Goal: Task Accomplishment & Management: Use online tool/utility

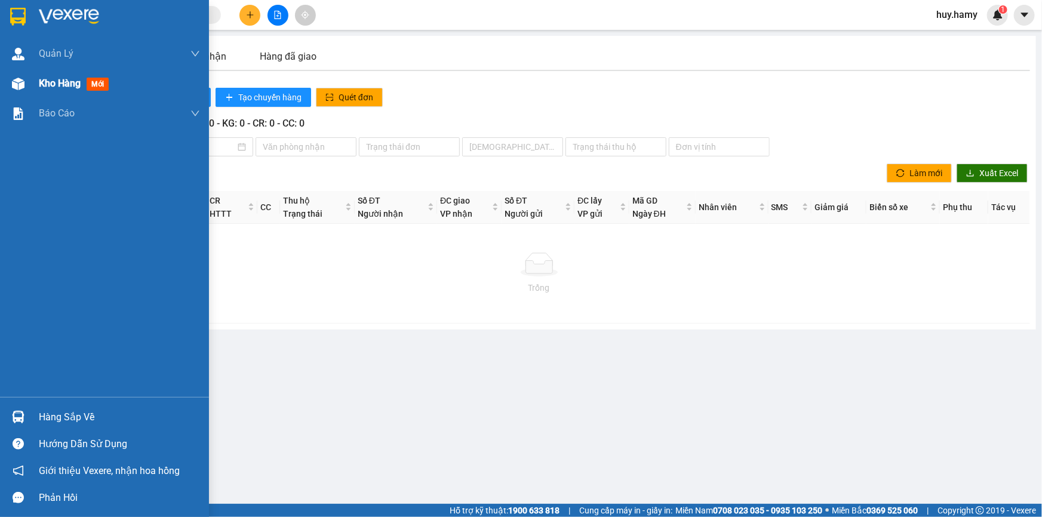
click at [51, 87] on span "Kho hàng" at bounding box center [60, 83] width 42 height 11
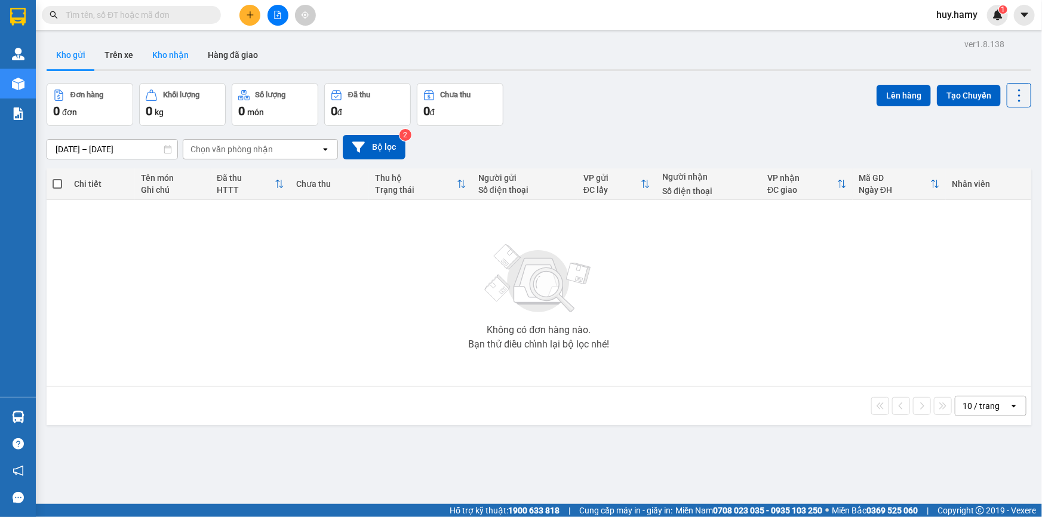
click at [178, 56] on button "Kho nhận" at bounding box center [171, 55] width 56 height 29
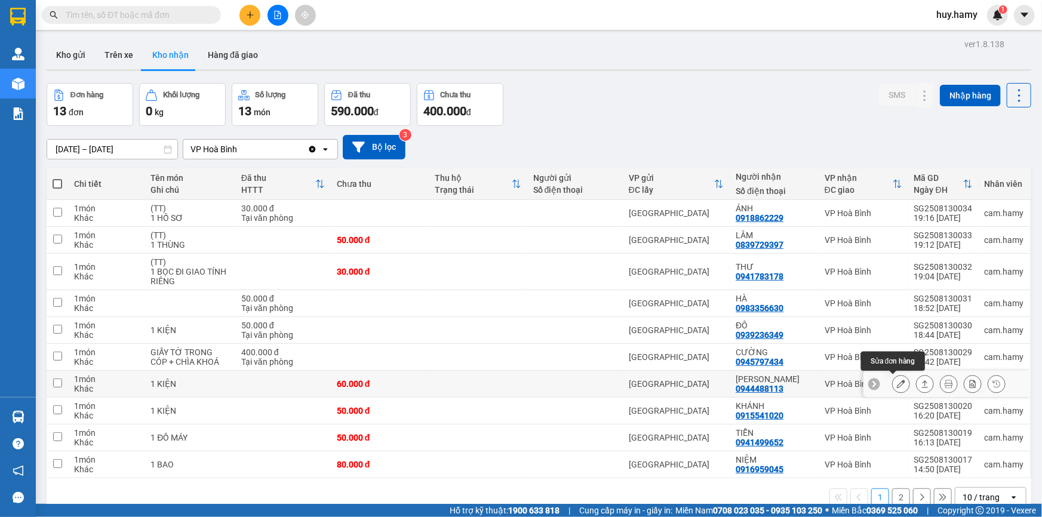
click at [897, 384] on icon at bounding box center [901, 384] width 8 height 8
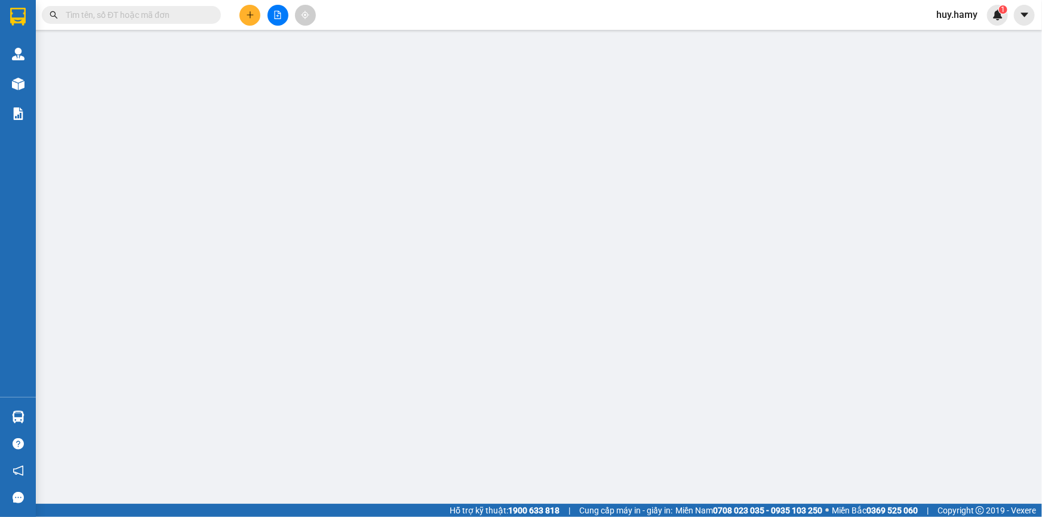
type input "0944488113"
type input "CÁT TƯỜNG"
type input "60.000"
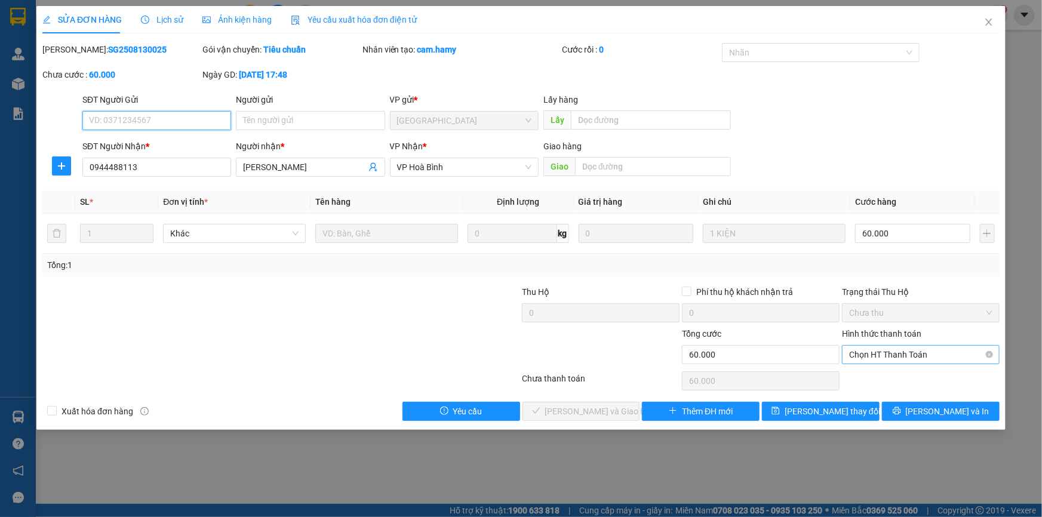
click at [871, 362] on span "Chọn HT Thanh Toán" at bounding box center [920, 355] width 143 height 18
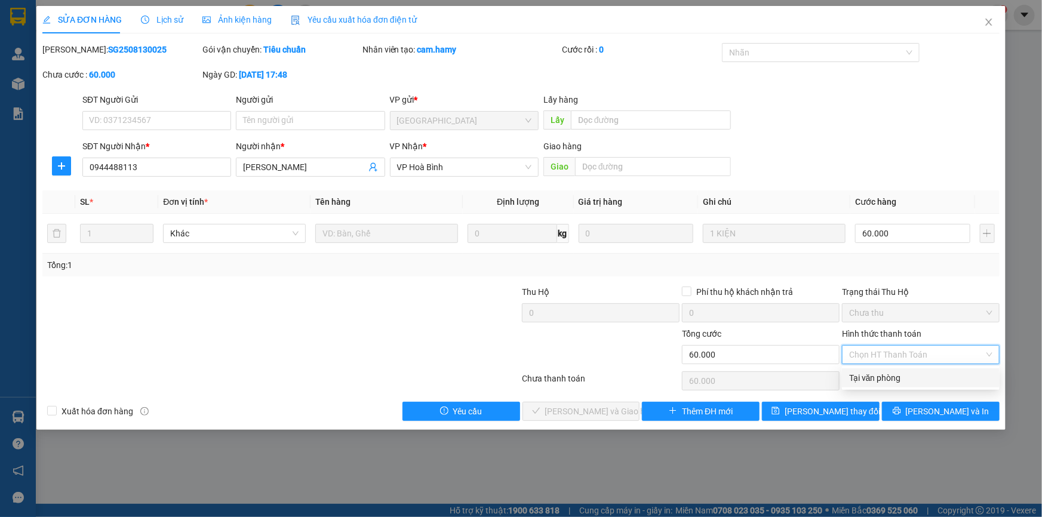
drag, startPoint x: 872, startPoint y: 379, endPoint x: 639, endPoint y: 395, distance: 233.4
click at [851, 390] on div "Total Paid Fee 0 Total UnPaid Fee 60.000 Cash Collection Total Fee Mã ĐH: SG250…" at bounding box center [520, 232] width 957 height 378
drag, startPoint x: 875, startPoint y: 377, endPoint x: 755, endPoint y: 384, distance: 119.6
click at [872, 379] on div "Tại văn phòng" at bounding box center [920, 377] width 143 height 13
type input "0"
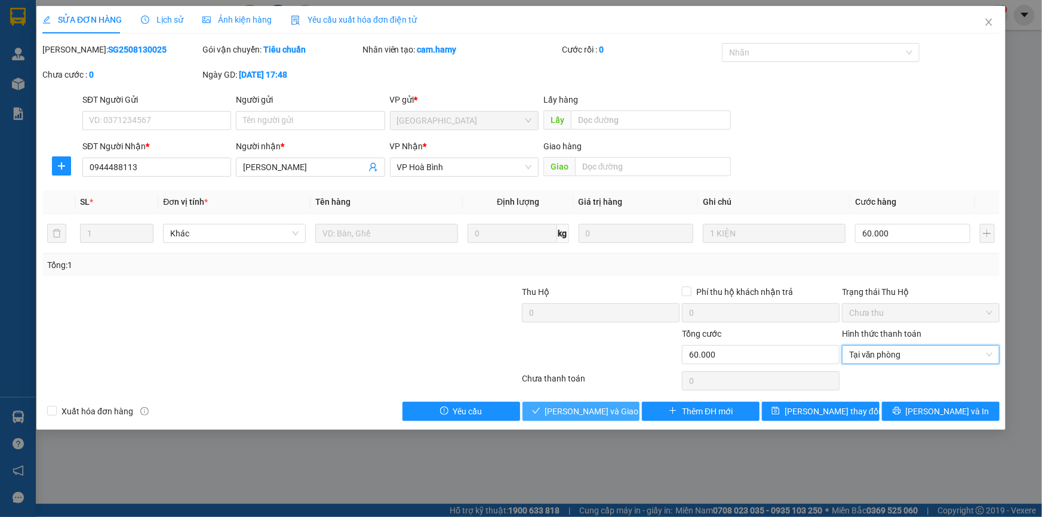
click at [568, 412] on span "Lưu và Giao hàng" at bounding box center [602, 411] width 115 height 13
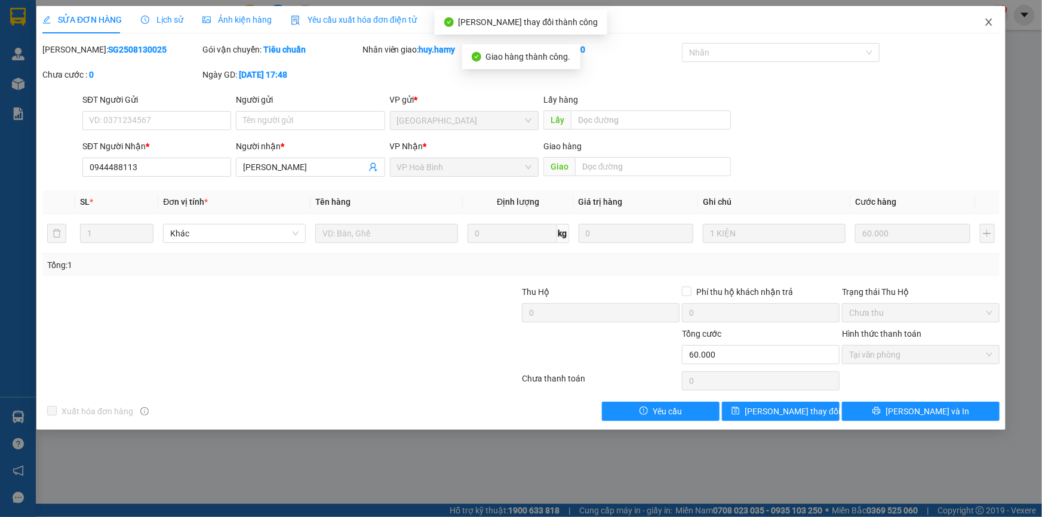
click at [990, 27] on icon "close" at bounding box center [989, 22] width 10 height 10
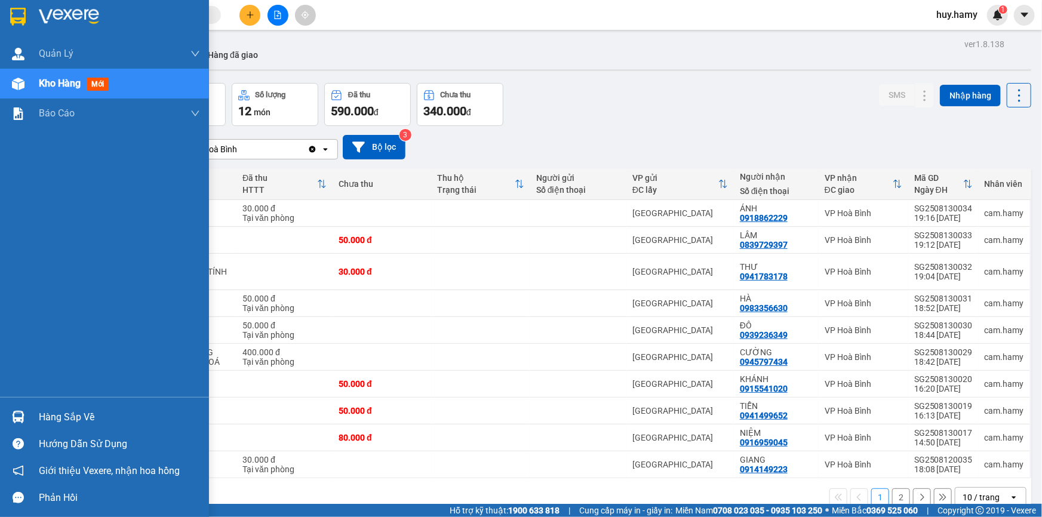
click at [54, 87] on span "Kho hàng" at bounding box center [60, 83] width 42 height 11
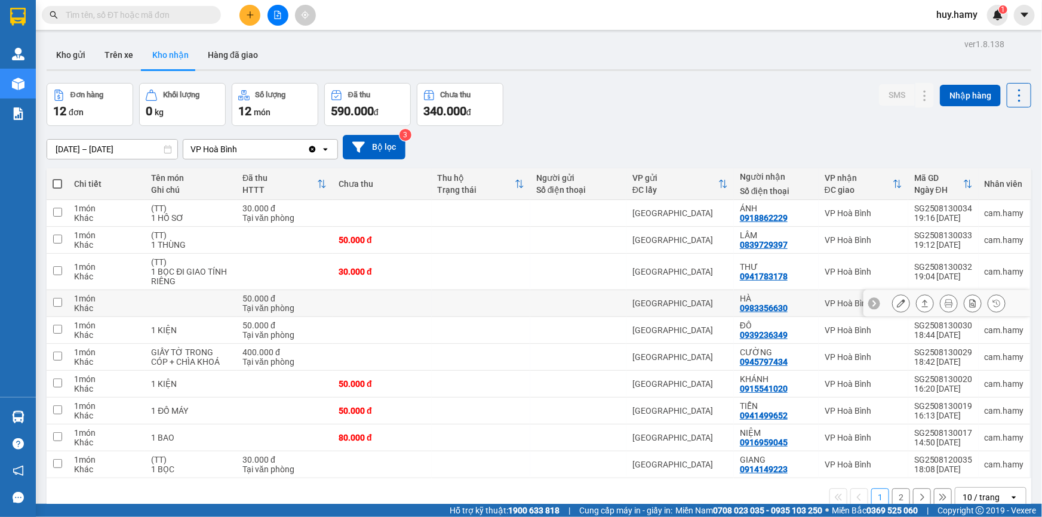
drag, startPoint x: 84, startPoint y: 51, endPoint x: 519, endPoint y: 304, distance: 504.0
click at [519, 304] on div "ver 1.8.138 Kho gửi Trên xe Kho nhận Hàng đã giao Đơn hàng 12 đơn Khối lượng 0 …" at bounding box center [539, 294] width 994 height 517
